Goal: Task Accomplishment & Management: Manage account settings

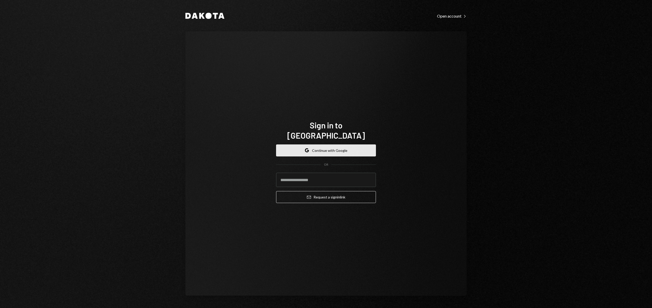
click at [372, 144] on button "Google Continue with Google" at bounding box center [326, 150] width 100 height 12
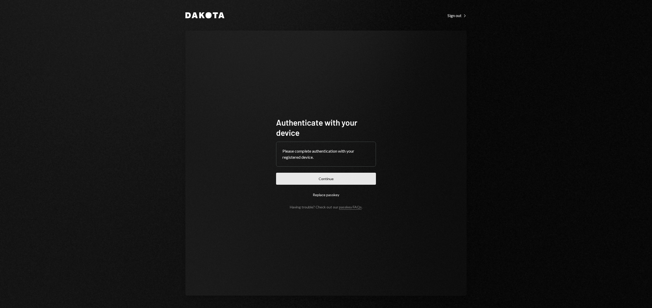
click at [366, 181] on button "Continue" at bounding box center [326, 179] width 100 height 12
